Goal: Transaction & Acquisition: Purchase product/service

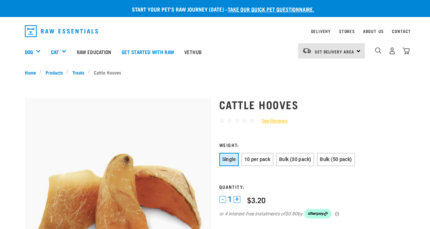
click at [241, 160] on div "Single 10 per pack Bulk (30 pack) Bulk (50 pack)" at bounding box center [312, 159] width 186 height 15
click at [249, 157] on span "10 per pack" at bounding box center [257, 158] width 26 height 5
click at [221, 158] on button "Single" at bounding box center [228, 158] width 19 height 13
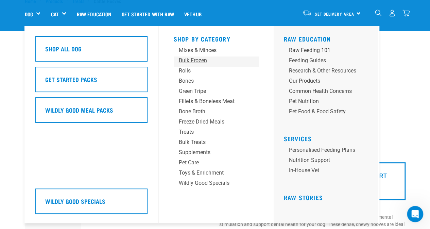
scroll to position [34, 0]
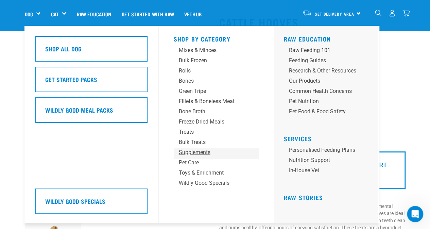
click at [190, 150] on div "Supplements" at bounding box center [211, 152] width 64 height 8
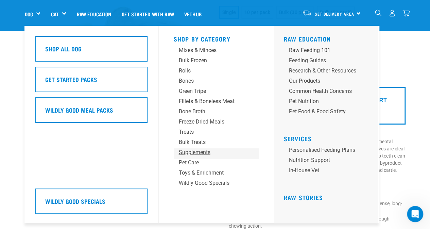
scroll to position [136, 0]
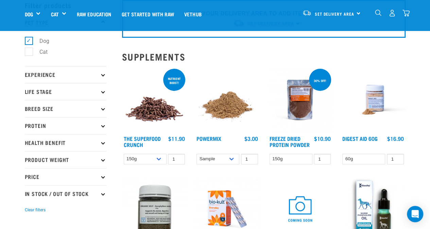
scroll to position [68, 0]
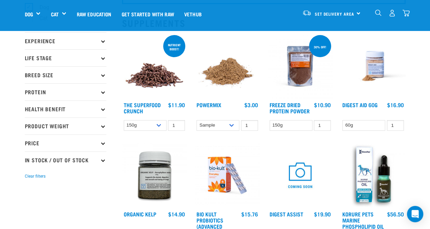
click at [99, 60] on p "Life Stage" at bounding box center [66, 57] width 82 height 17
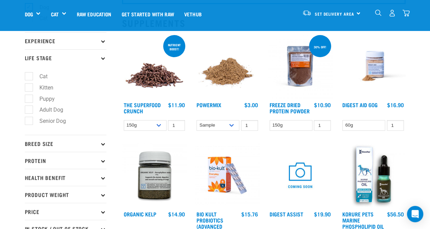
click at [55, 122] on label "Senior Dog" at bounding box center [49, 120] width 40 height 8
click at [29, 122] on input "Senior Dog" at bounding box center [27, 120] width 4 height 4
checkbox input "true"
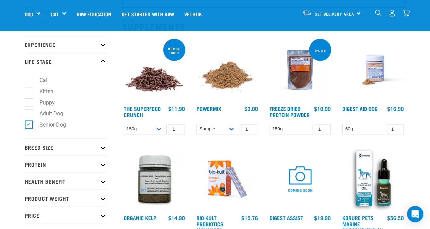
scroll to position [34, 0]
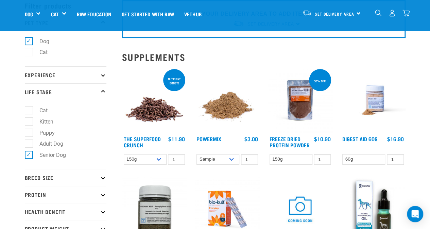
click at [233, 111] on img at bounding box center [227, 100] width 65 height 65
